Goal: Information Seeking & Learning: Learn about a topic

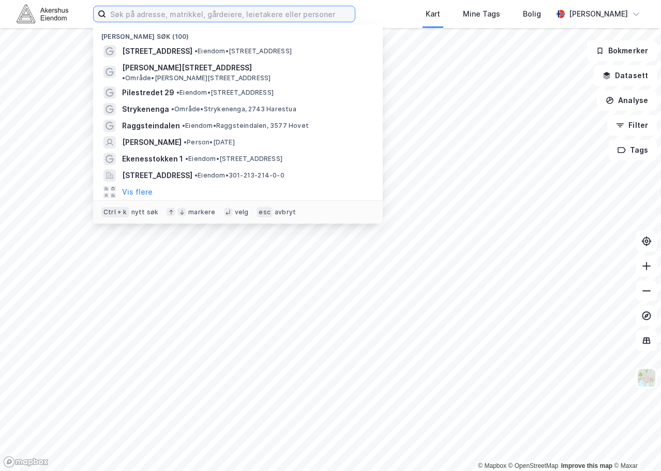
click at [150, 13] on input at bounding box center [230, 14] width 249 height 16
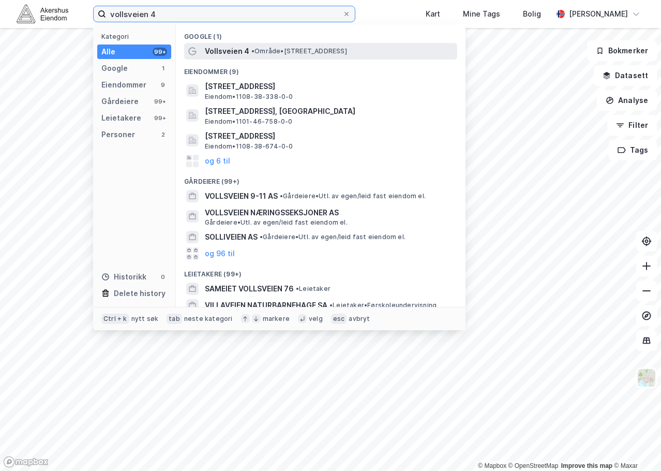
type input "vollsveien 4"
click at [258, 54] on span "• Område • [STREET_ADDRESS]" at bounding box center [300, 51] width 96 height 8
